Goal: Transaction & Acquisition: Purchase product/service

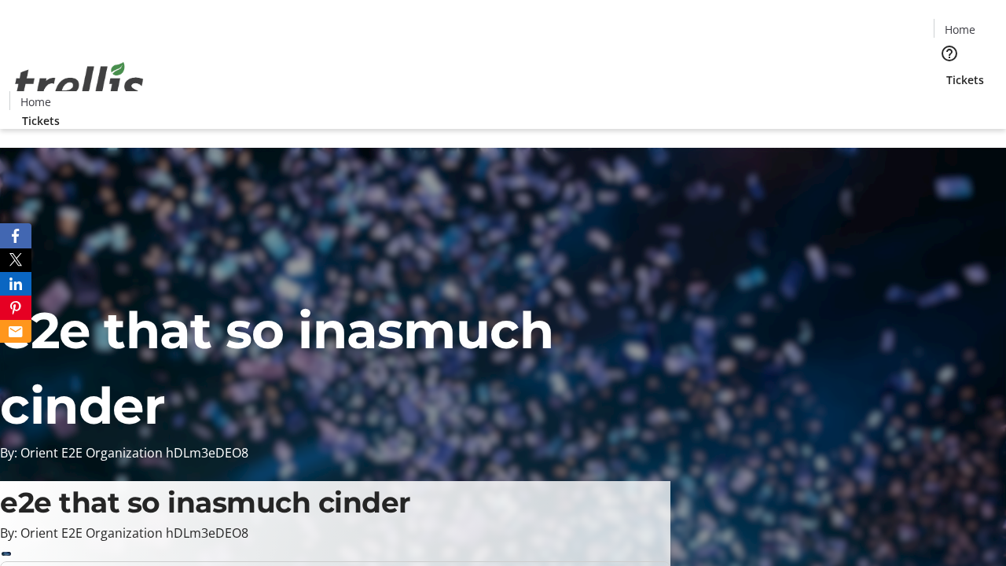
click at [946, 72] on span "Tickets" at bounding box center [965, 80] width 38 height 17
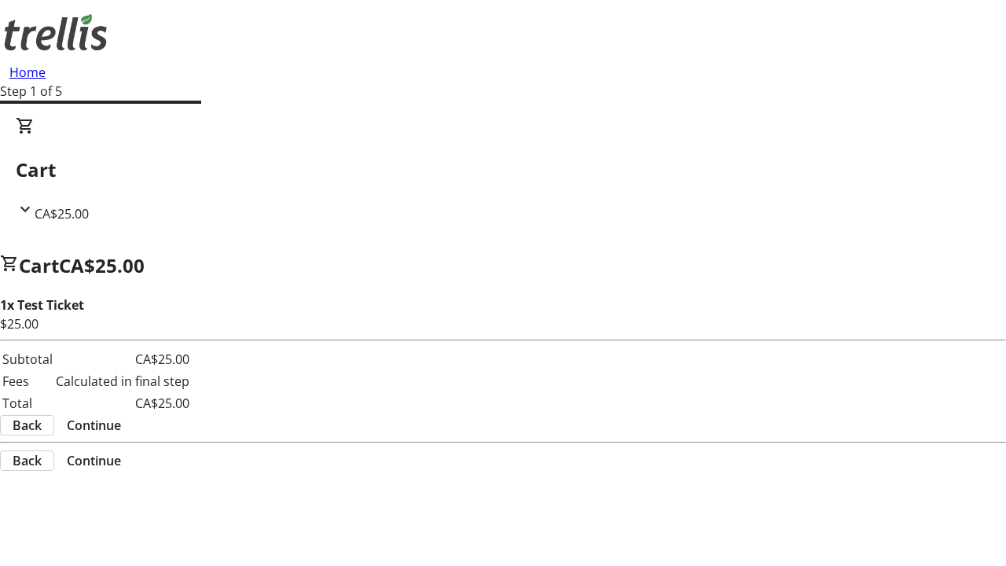
click at [121, 416] on span "Continue" at bounding box center [94, 425] width 54 height 19
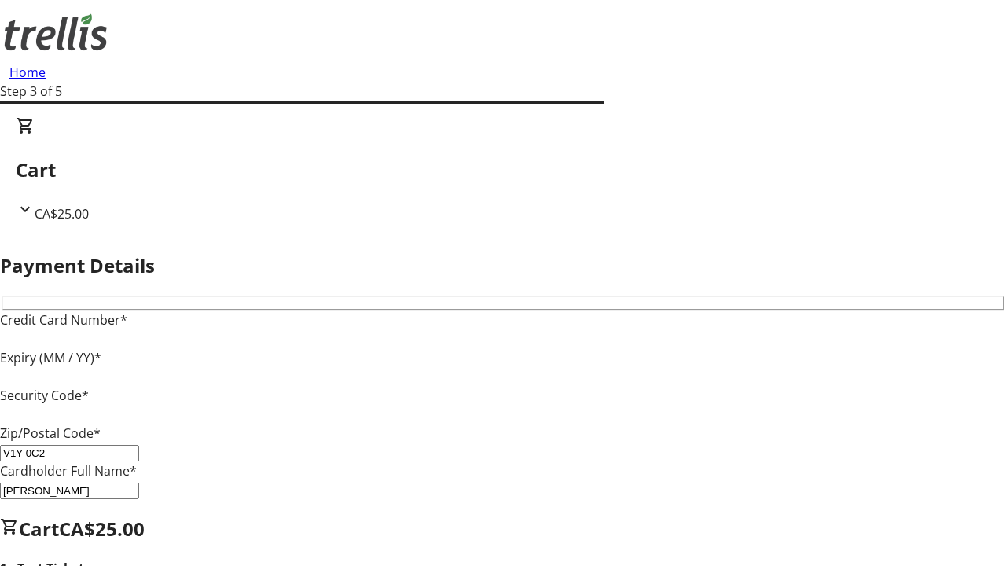
type input "V1Y 0C2"
